Goal: Task Accomplishment & Management: Use online tool/utility

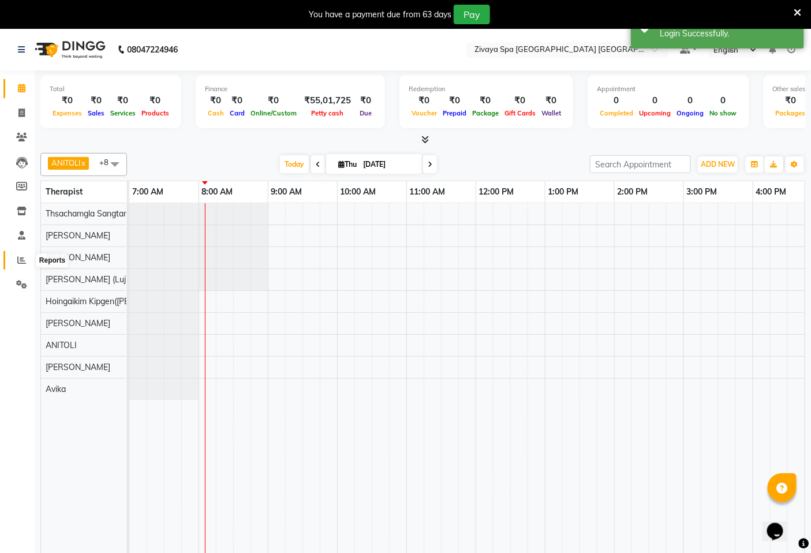
click at [23, 260] on icon at bounding box center [21, 260] width 9 height 9
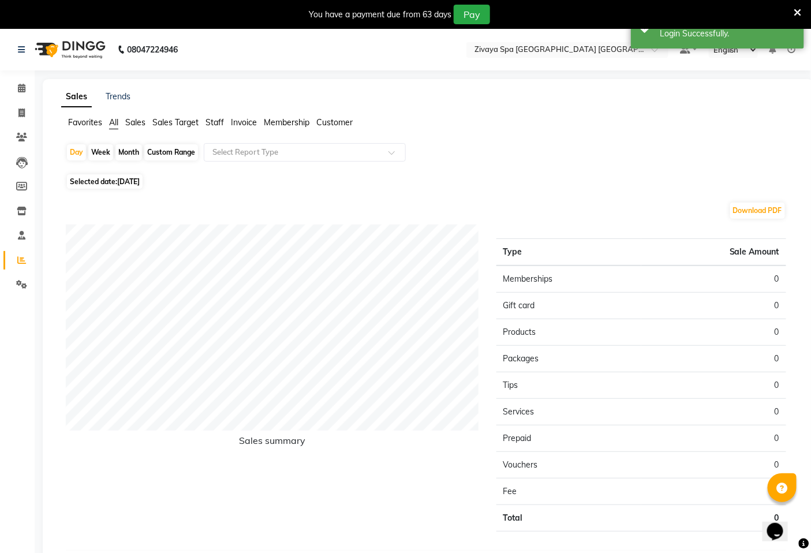
click at [189, 122] on span "Sales Target" at bounding box center [175, 122] width 46 height 10
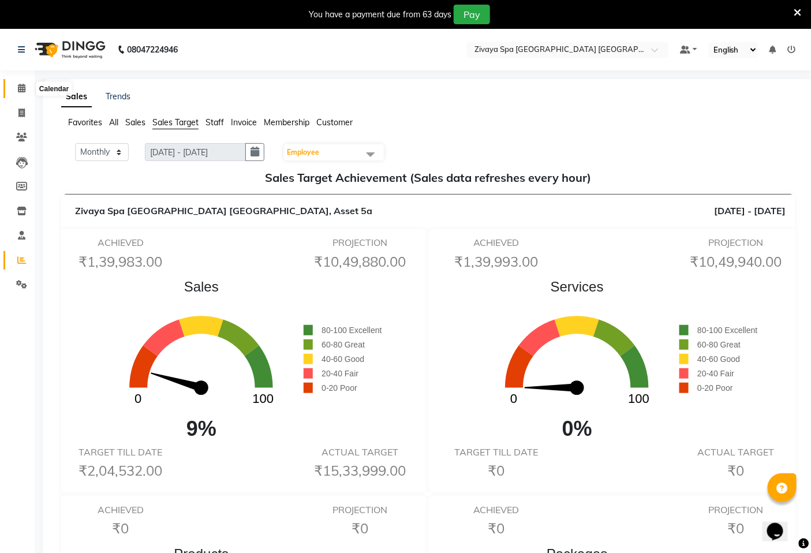
click at [18, 85] on icon at bounding box center [22, 88] width 8 height 9
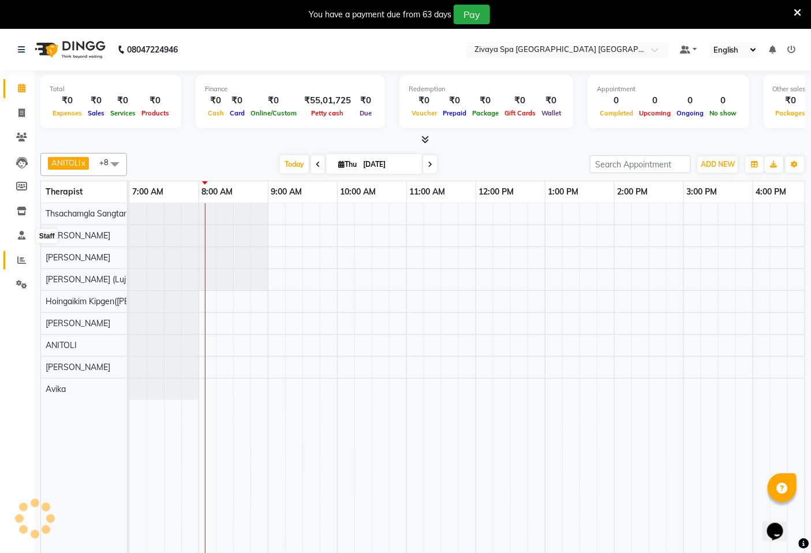
click at [21, 257] on icon at bounding box center [21, 260] width 9 height 9
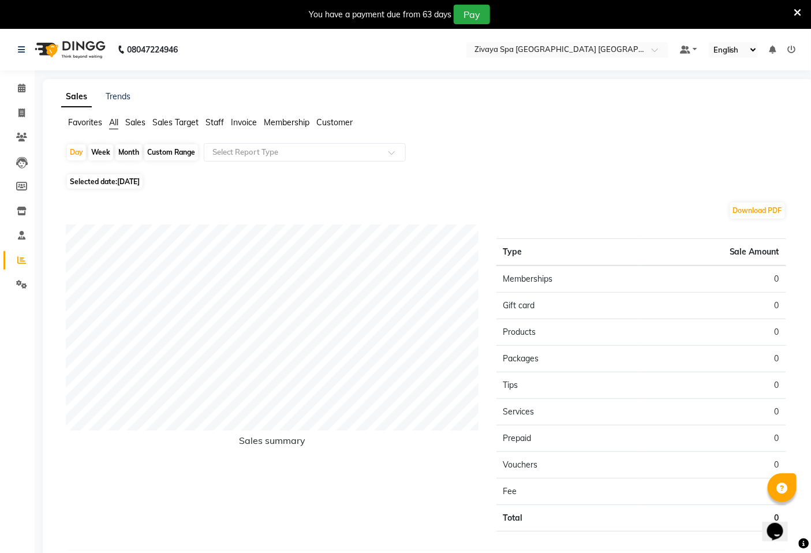
click at [141, 126] on span "Sales" at bounding box center [135, 122] width 20 height 10
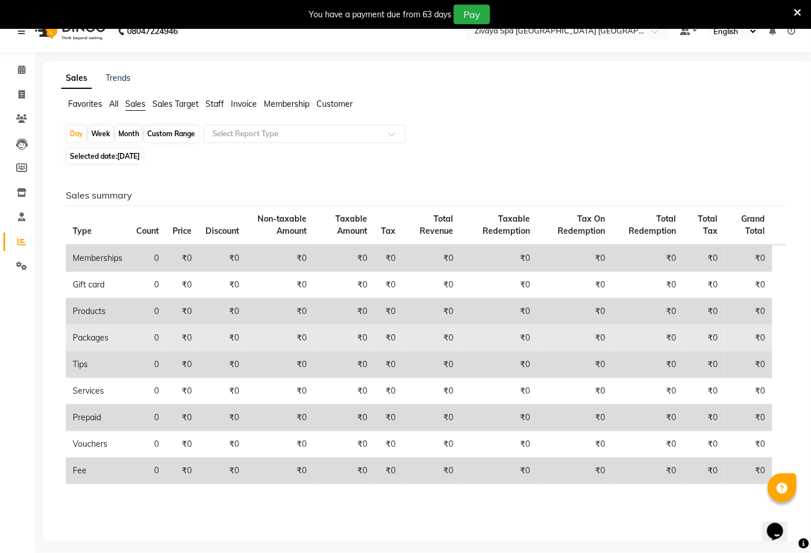
scroll to position [29, 0]
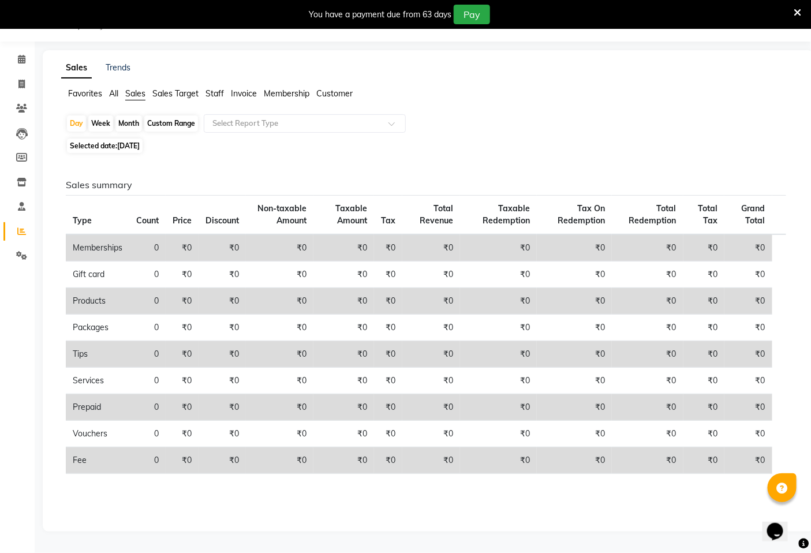
click at [163, 88] on span "Sales Target" at bounding box center [175, 93] width 46 height 10
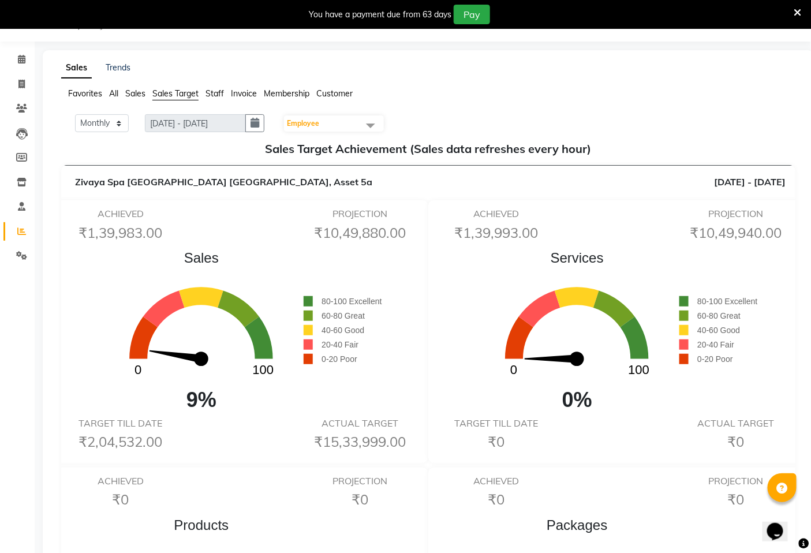
click at [110, 91] on span "All" at bounding box center [113, 93] width 9 height 10
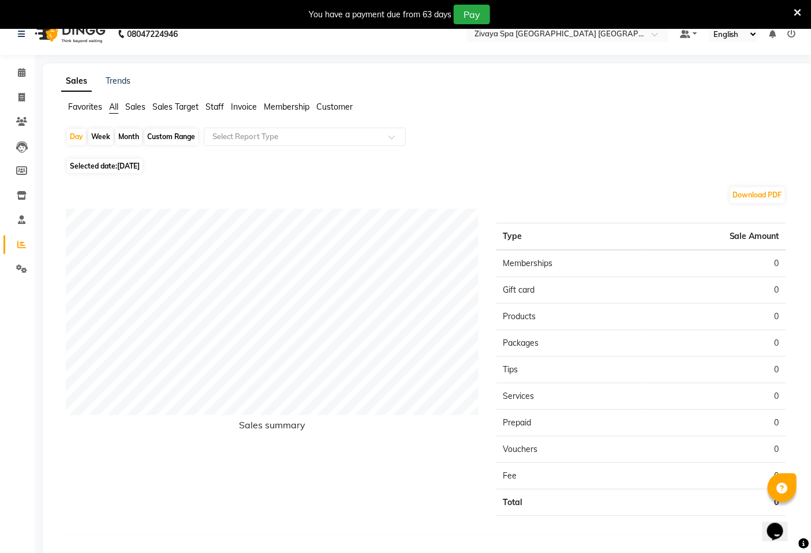
scroll to position [0, 0]
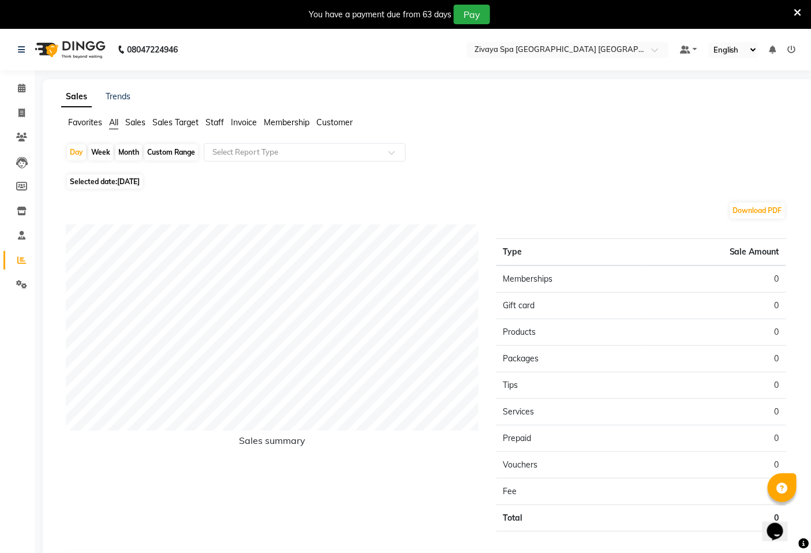
click at [132, 180] on span "[DATE]" at bounding box center [128, 181] width 23 height 9
select select "9"
select select "2025"
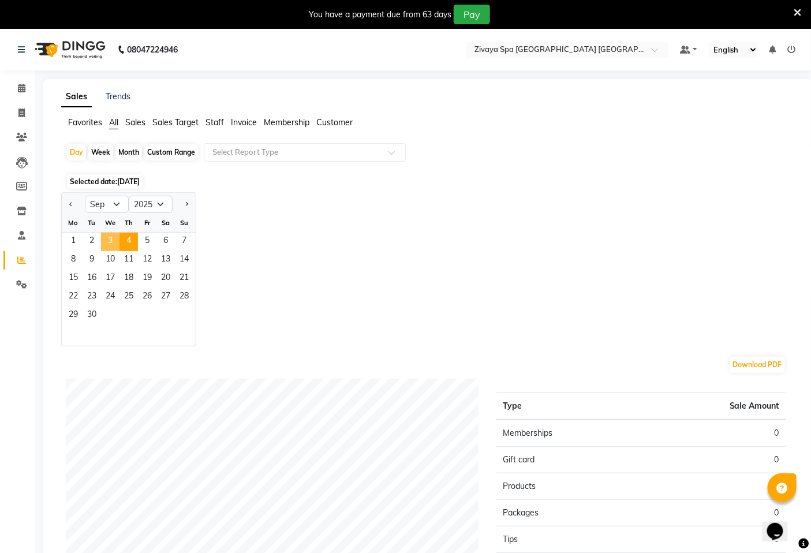
click at [105, 240] on span "3" at bounding box center [110, 242] width 18 height 18
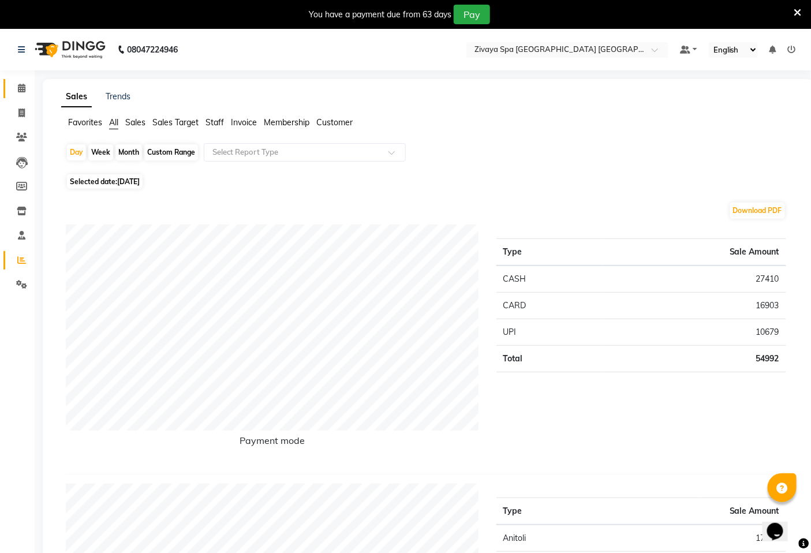
click at [21, 79] on link "Calendar" at bounding box center [17, 88] width 28 height 19
